Goal: Answer question/provide support: Share knowledge or assist other users

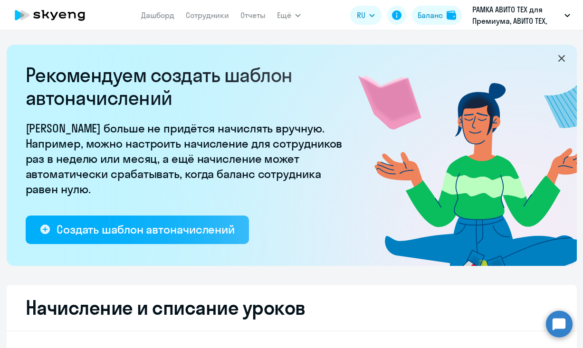
select select "10"
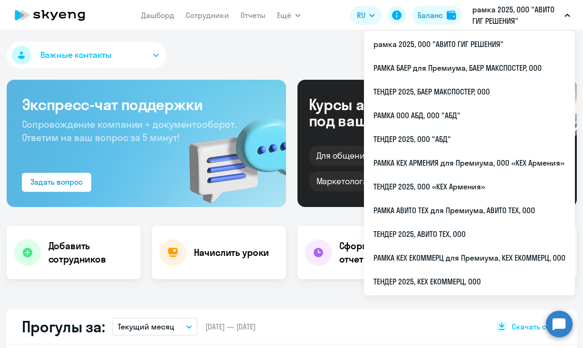
select select "30"
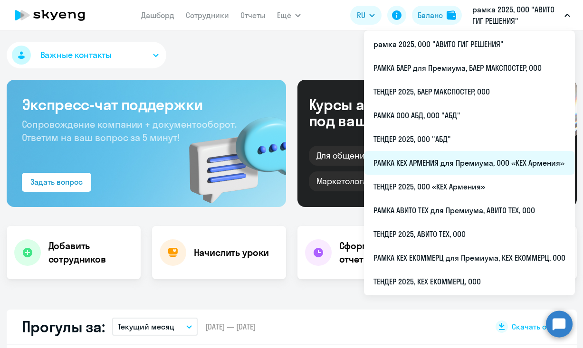
click at [464, 162] on li "РАМКА КЕХ АРМЕНИЯ для Премиума, ООО «КЕХ Армения»" at bounding box center [469, 163] width 211 height 24
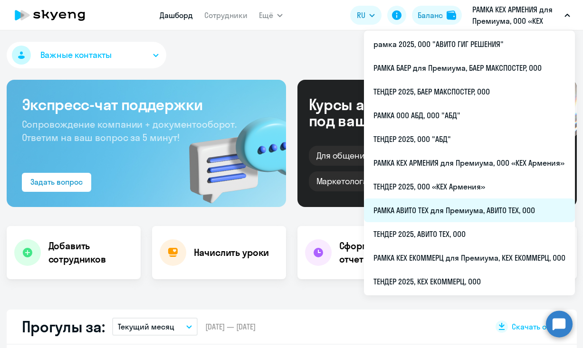
click at [455, 212] on li "РАМКА АВИТО ТЕХ для Премиума, АВИТО ТЕХ, ООО" at bounding box center [469, 210] width 211 height 24
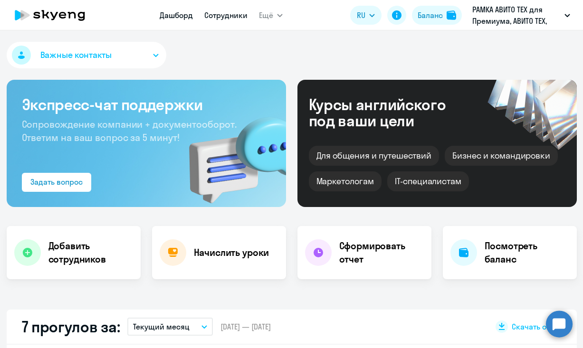
click at [207, 19] on link "Сотрудники" at bounding box center [225, 14] width 43 height 9
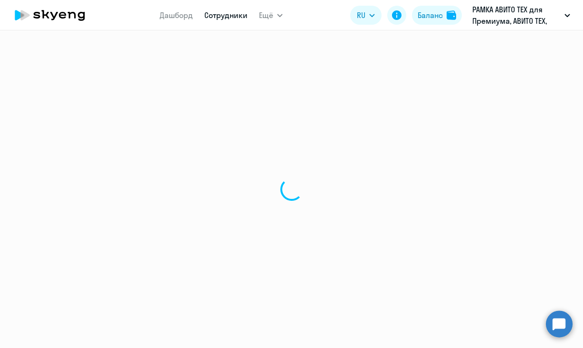
select select "30"
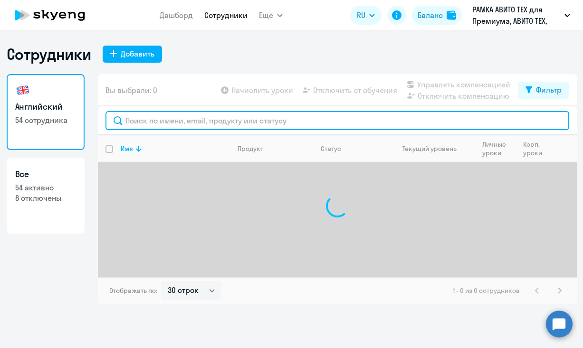
click at [202, 118] on input "text" at bounding box center [336, 120] width 463 height 19
type input "ященко"
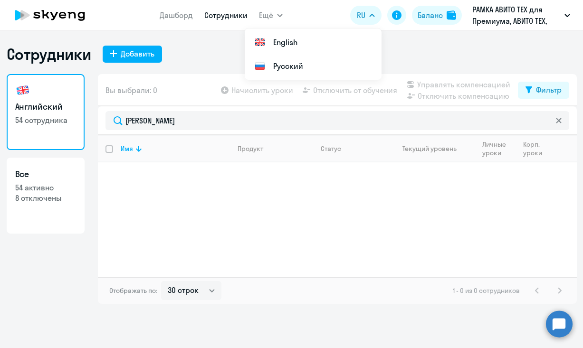
click at [554, 329] on circle at bounding box center [559, 324] width 27 height 27
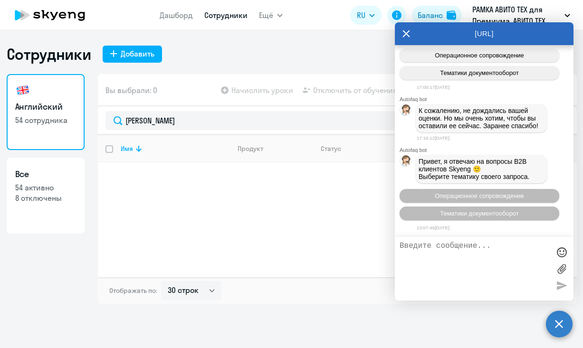
scroll to position [17209, 0]
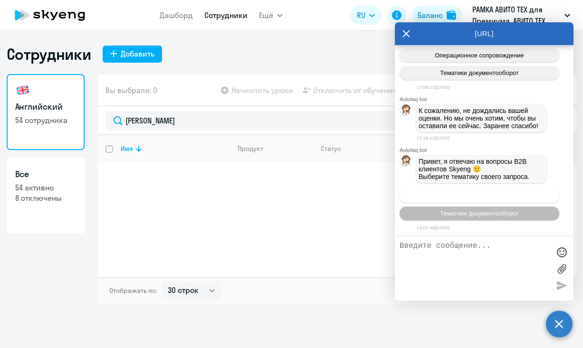
click at [470, 194] on span "Операционное сопровождение" at bounding box center [478, 195] width 89 height 7
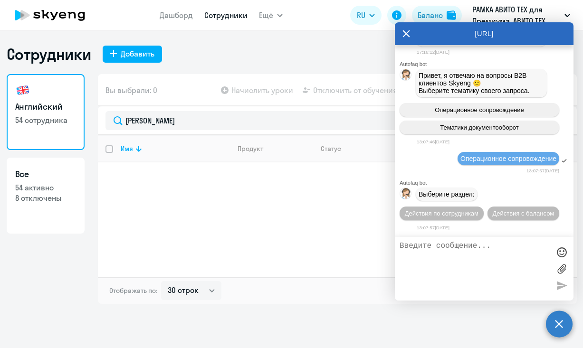
scroll to position [17314, 0]
click at [476, 210] on span "Действия по сотрудникам" at bounding box center [442, 213] width 74 height 7
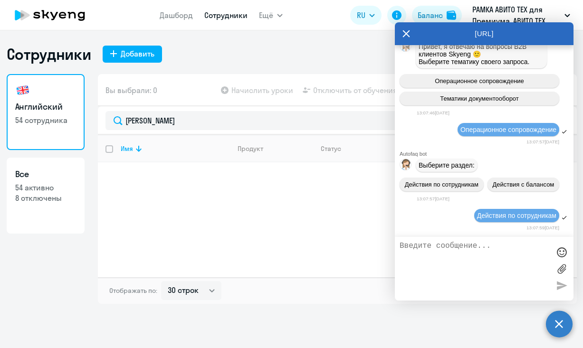
scroll to position [17457, 0]
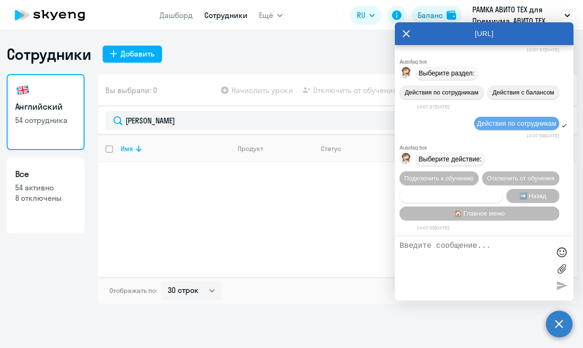
click at [466, 196] on span "Сотруднику нужна помощь" at bounding box center [450, 195] width 77 height 7
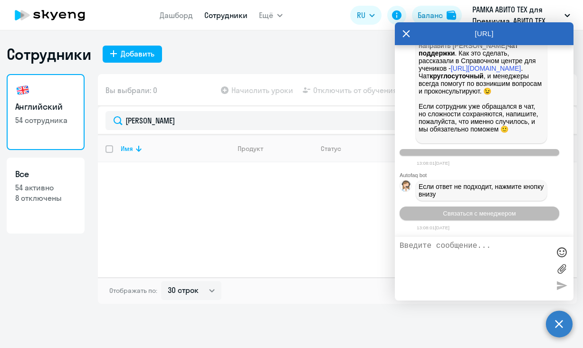
scroll to position [17787, 0]
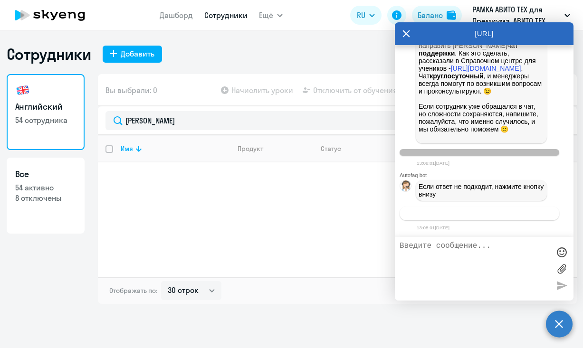
click at [504, 212] on span "Связаться с менеджером" at bounding box center [479, 213] width 73 height 7
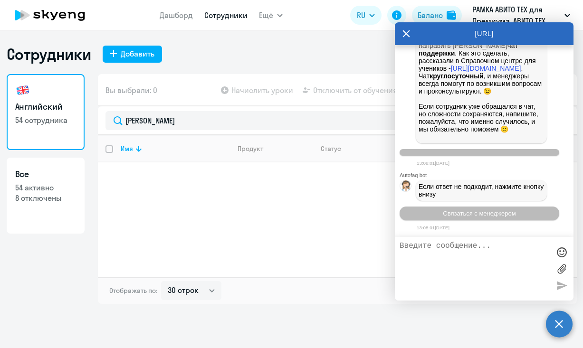
scroll to position [17815, 0]
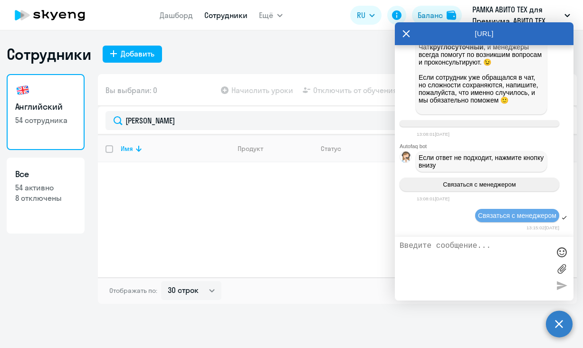
click at [486, 265] on textarea at bounding box center [474, 269] width 150 height 54
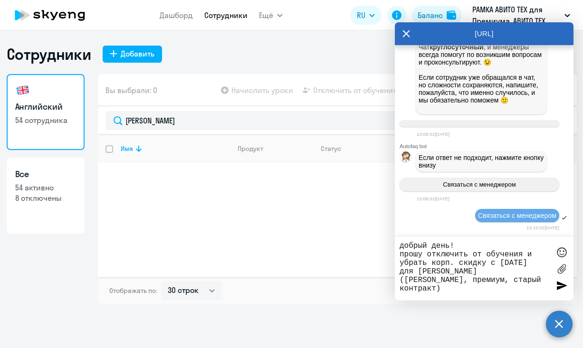
paste textarea "vayaschenko@avito.ru Mattermost vayaschenko Телефон +7 931 369-69-93"
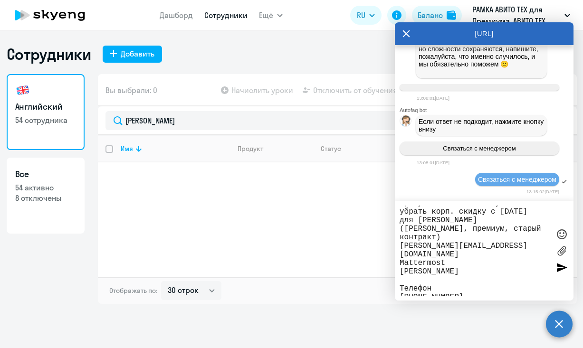
drag, startPoint x: 437, startPoint y: 282, endPoint x: 397, endPoint y: 256, distance: 47.8
click at [397, 256] on div "добрый день! прошу отключить от обучения и убрать корп. скидку с 18.10.2025 для…" at bounding box center [484, 251] width 179 height 100
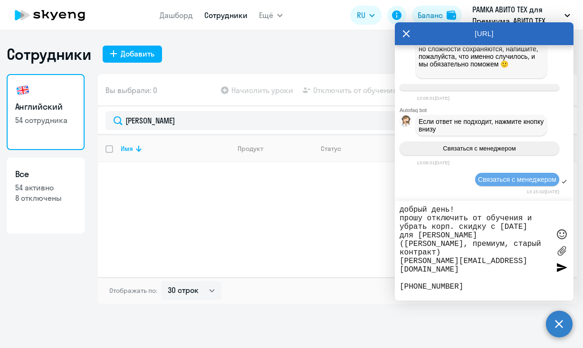
scroll to position [0, 0]
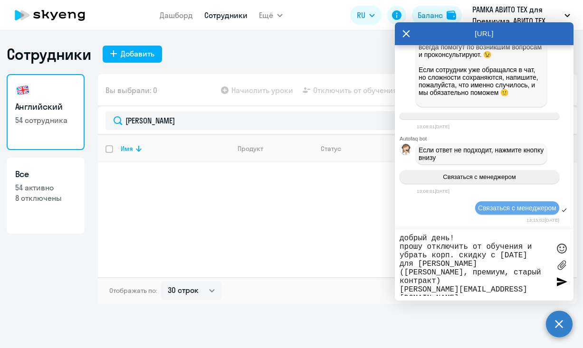
click at [504, 295] on textarea "добрый день! прошу отключить от обучения и убрать корп. скидку с 18.10.2025 для…" at bounding box center [474, 265] width 150 height 62
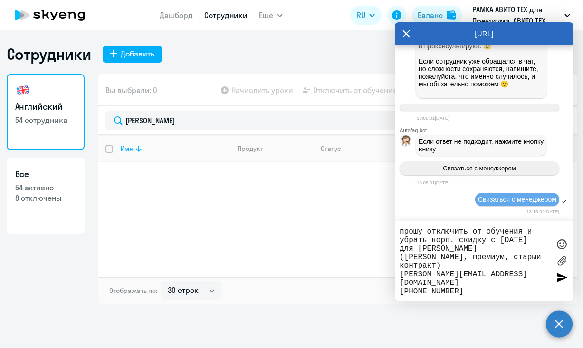
scroll to position [9, 0]
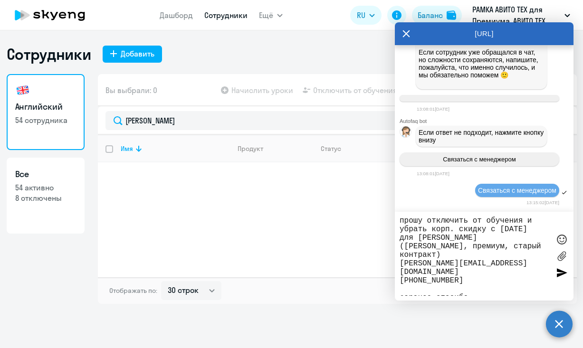
type textarea "добрый день! прошу отключить от обучения и убрать корп. скидку с 18.10.2025 для…"
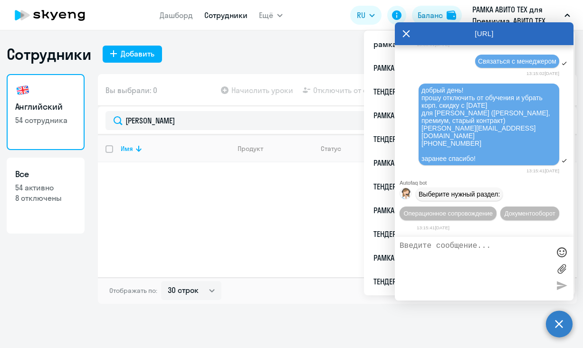
scroll to position [17934, 0]
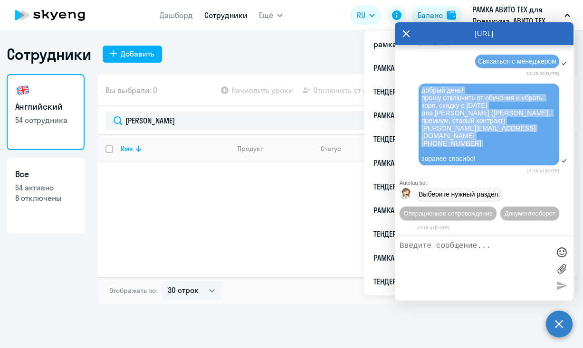
drag, startPoint x: 481, startPoint y: 190, endPoint x: 415, endPoint y: 121, distance: 96.1
click at [415, 121] on div "добрый день! прошу отключить от обучения и убрать корп. скидку с 18.10.2025 для…" at bounding box center [484, 125] width 179 height 85
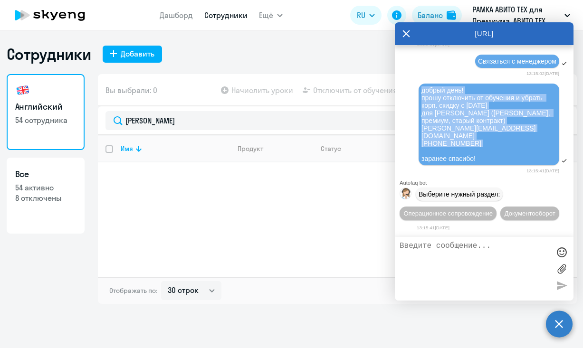
copy span "добрый день! прошу отключить от обучения и убрать корп. скидку с 18.10.2025 для…"
click at [474, 210] on span "Операционное сопровождение" at bounding box center [447, 213] width 89 height 7
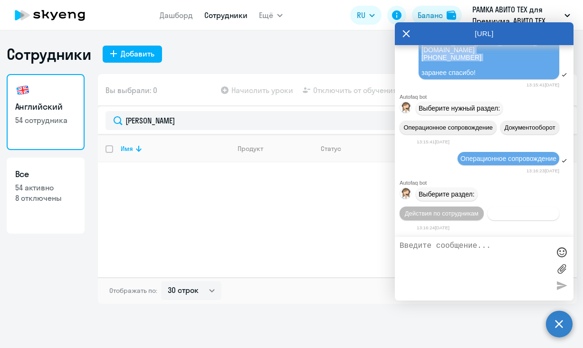
scroll to position [18086, 0]
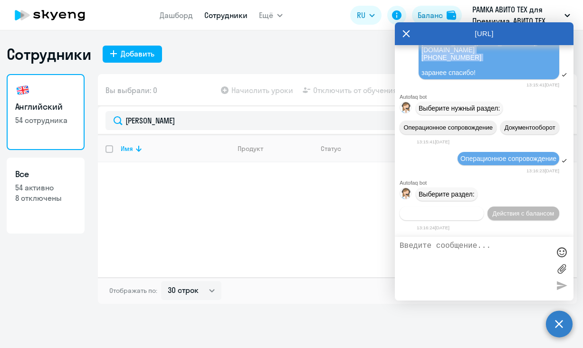
click at [464, 210] on span "Действия по сотрудникам" at bounding box center [442, 213] width 74 height 7
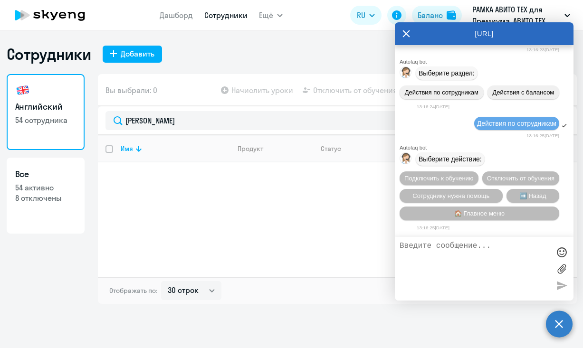
scroll to position [18229, 0]
click at [457, 196] on span "Сотруднику нужна помощь" at bounding box center [450, 195] width 77 height 7
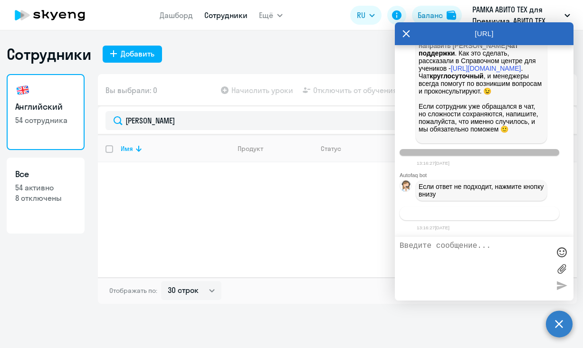
click at [466, 214] on span "Связаться с менеджером" at bounding box center [479, 213] width 73 height 7
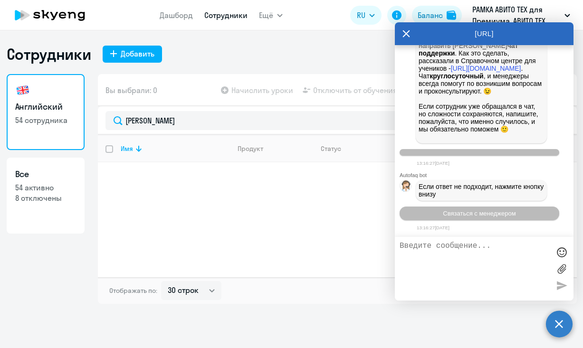
scroll to position [18588, 0]
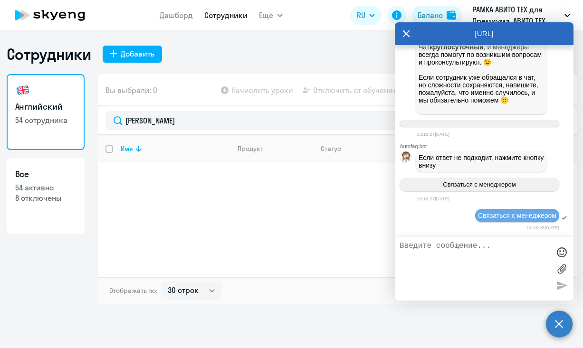
click at [460, 262] on textarea at bounding box center [474, 269] width 150 height 54
paste textarea "добрый день! прошу отключить от обучения и убрать корп. скидку с 18.10.2025 для…"
type textarea "добрый день! прошу отключить от обучения и убрать корп. скидку с 18.10.2025 для…"
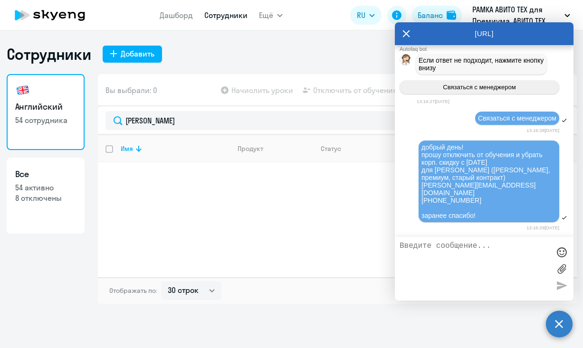
scroll to position [18678, 0]
click at [406, 172] on div "добрый день! прошу отключить от обучения и убрать корп. скидку с 18.10.2025 для…" at bounding box center [484, 182] width 179 height 85
click at [133, 198] on div "Имя Продукт Статус Текущий уровень Личные уроки Корп. уроки" at bounding box center [337, 206] width 479 height 142
